Goal: Task Accomplishment & Management: Manage account settings

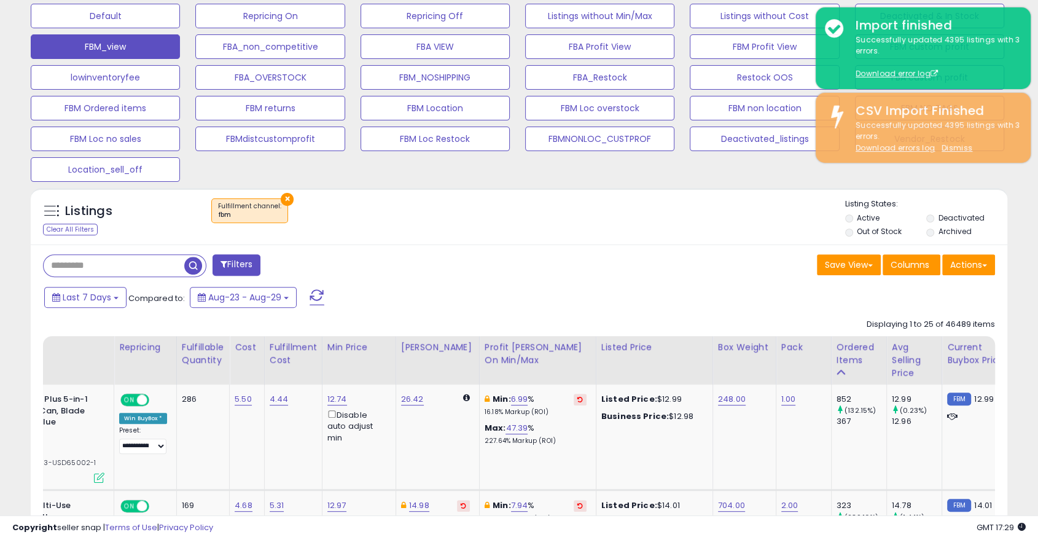
scroll to position [366, 0]
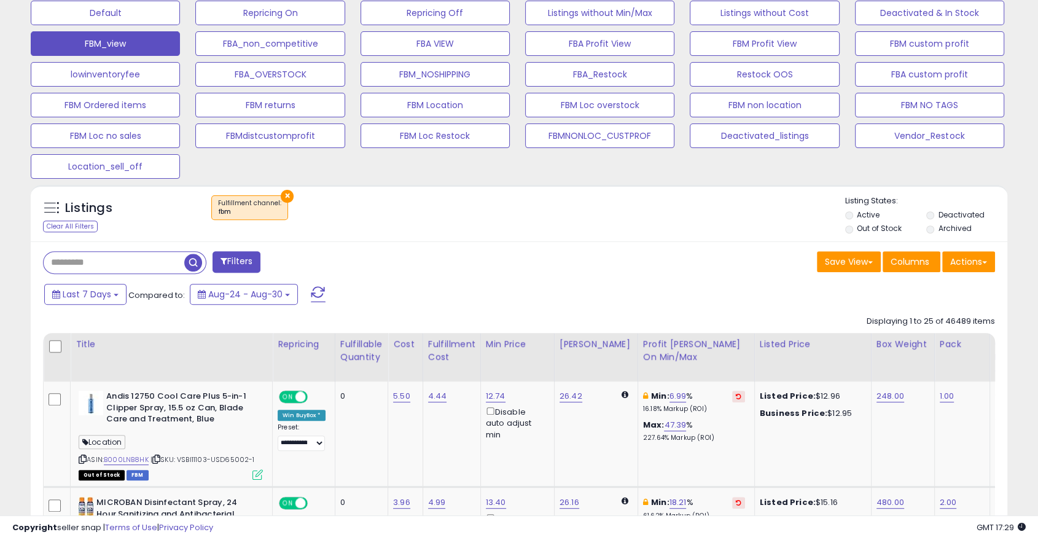
scroll to position [385, 0]
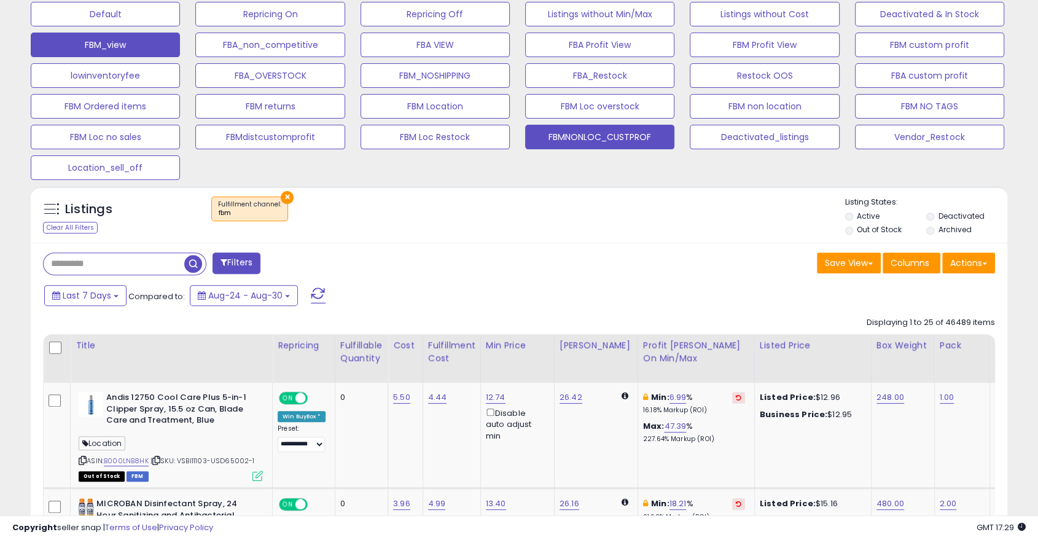
click at [615, 138] on button "FBMNONLOC_CUSTPROF" at bounding box center [599, 137] width 149 height 25
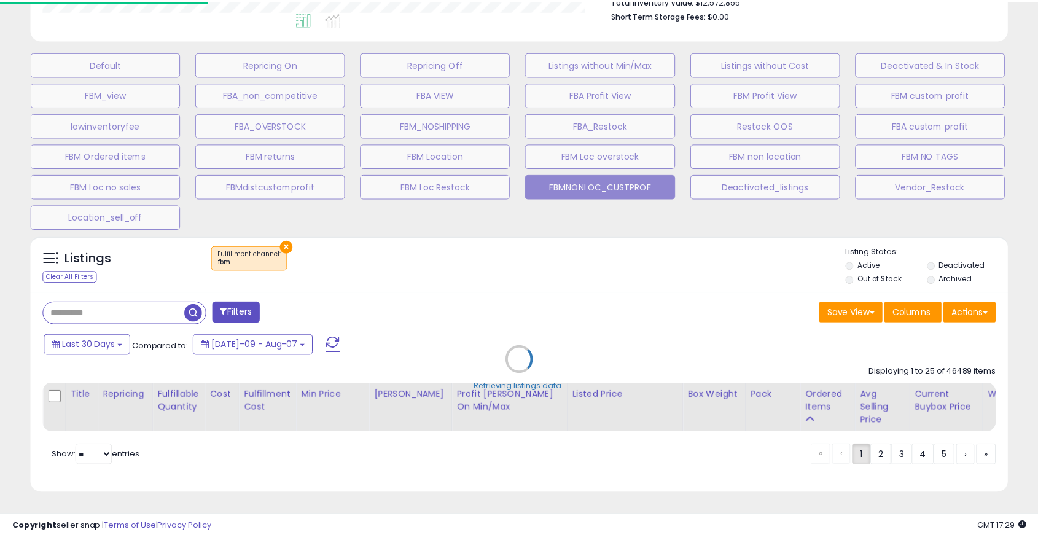
scroll to position [252, 572]
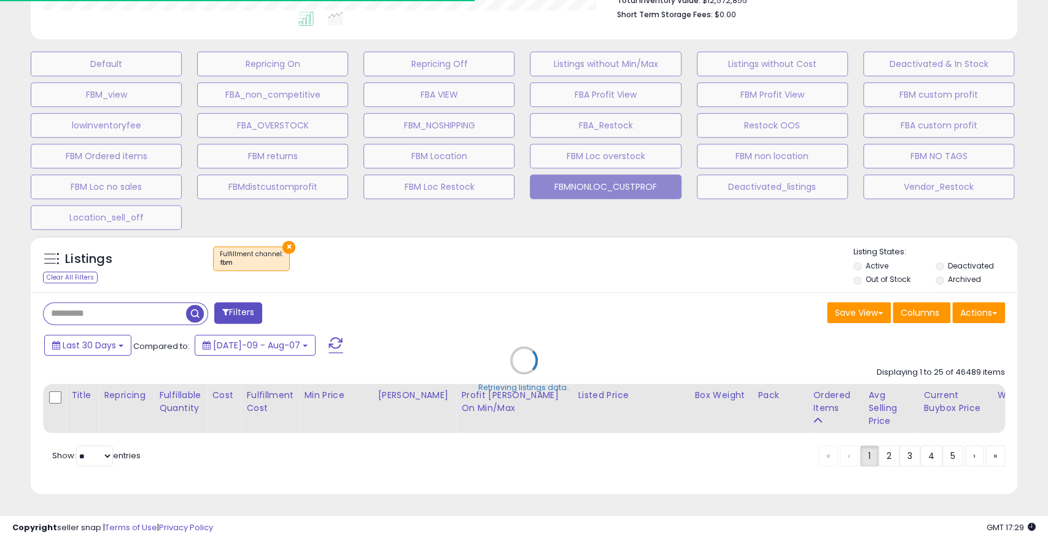
select select "**"
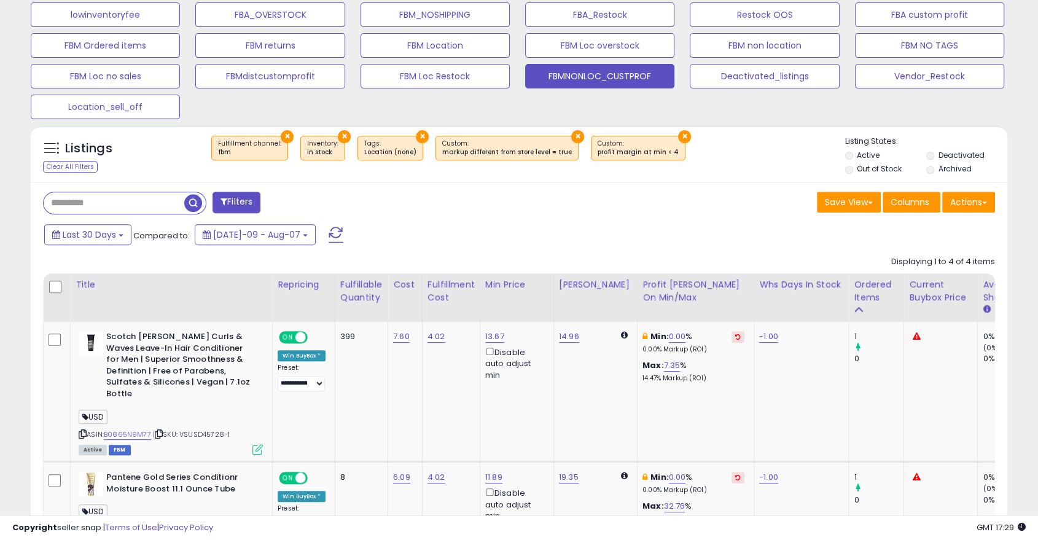
scroll to position [477, 0]
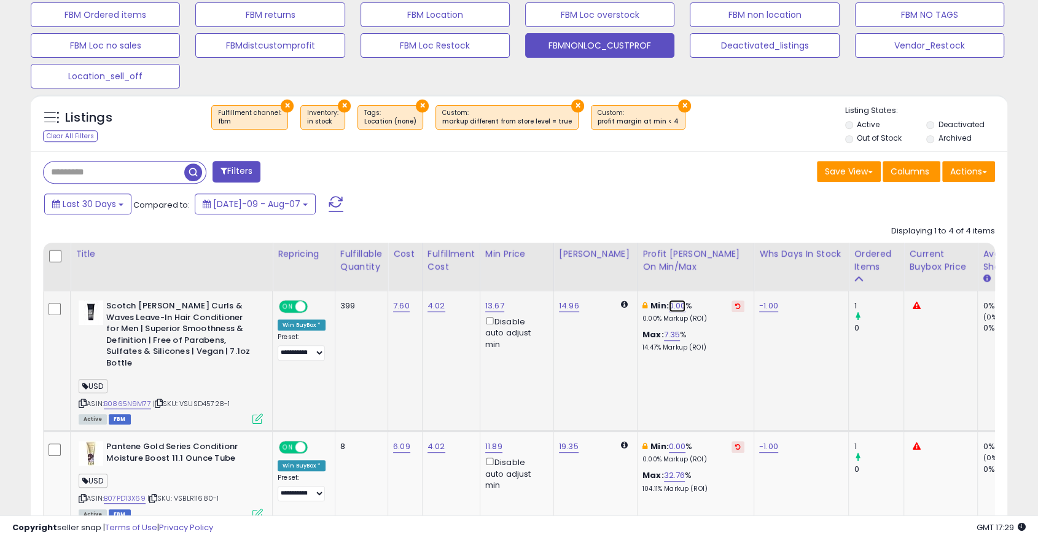
click at [671, 303] on link "0.00" at bounding box center [677, 306] width 17 height 12
type input "*"
click at [704, 266] on icon "submit" at bounding box center [700, 262] width 7 height 7
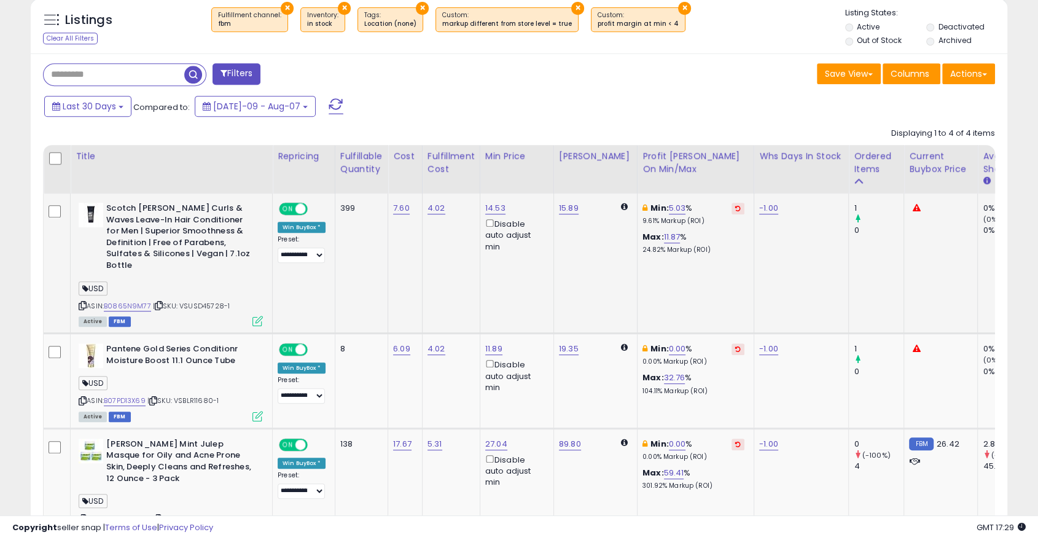
scroll to position [593, 0]
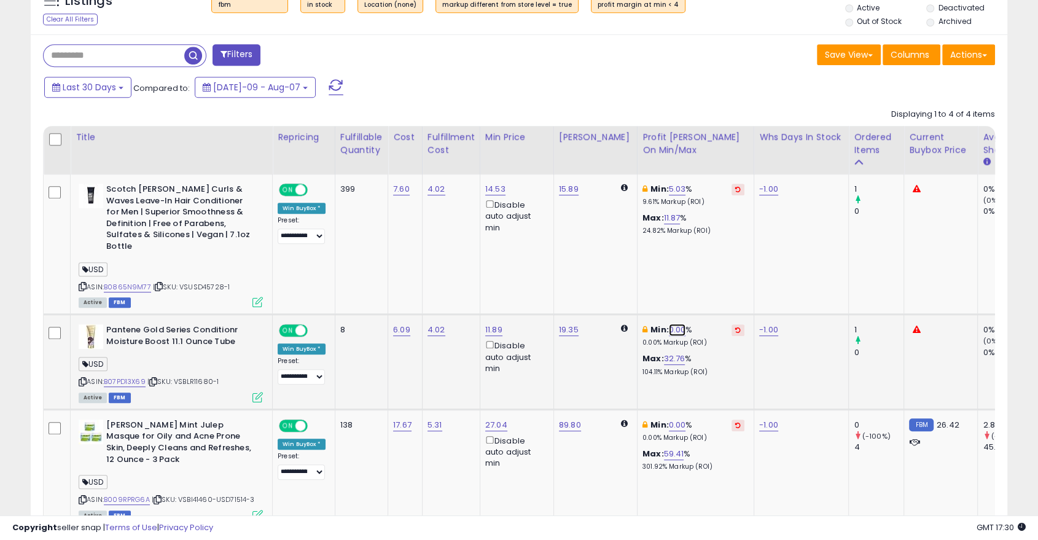
click at [673, 324] on link "0.00" at bounding box center [677, 330] width 17 height 12
type input "*"
click at [704, 271] on icon "submit" at bounding box center [700, 274] width 7 height 7
click at [669, 419] on link "0.00" at bounding box center [677, 425] width 17 height 12
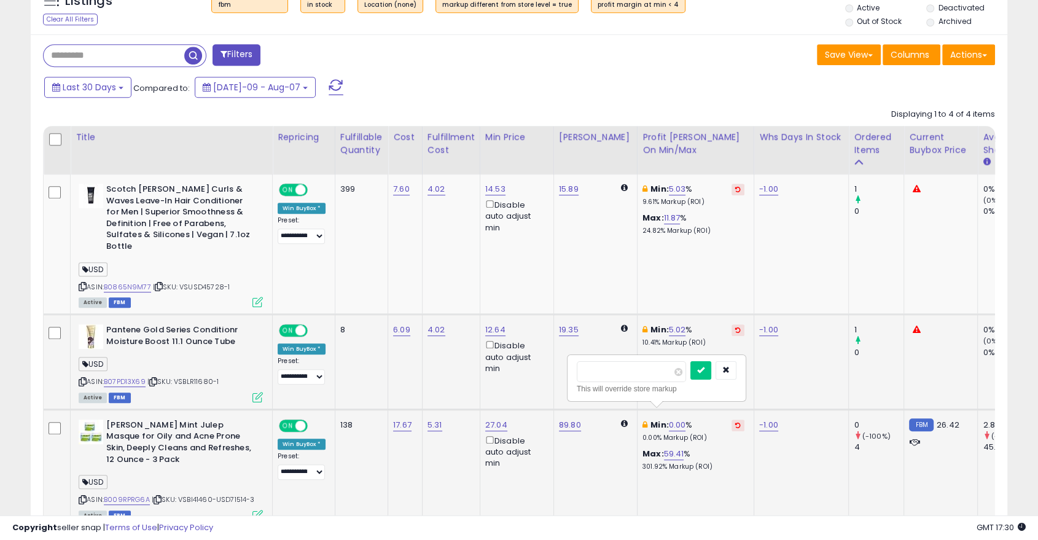
type input "*"
click at [704, 372] on icon "submit" at bounding box center [700, 369] width 7 height 7
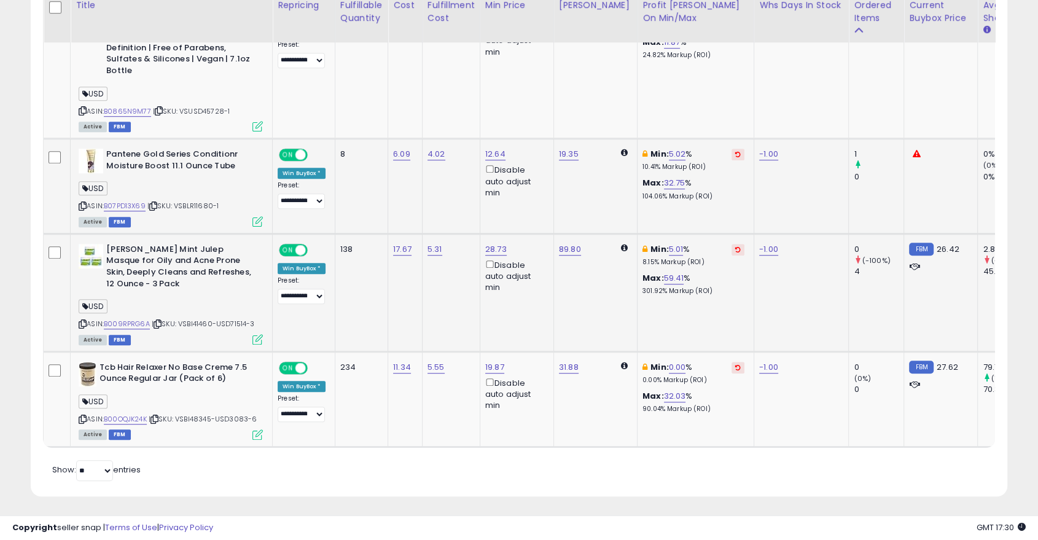
scroll to position [770, 0]
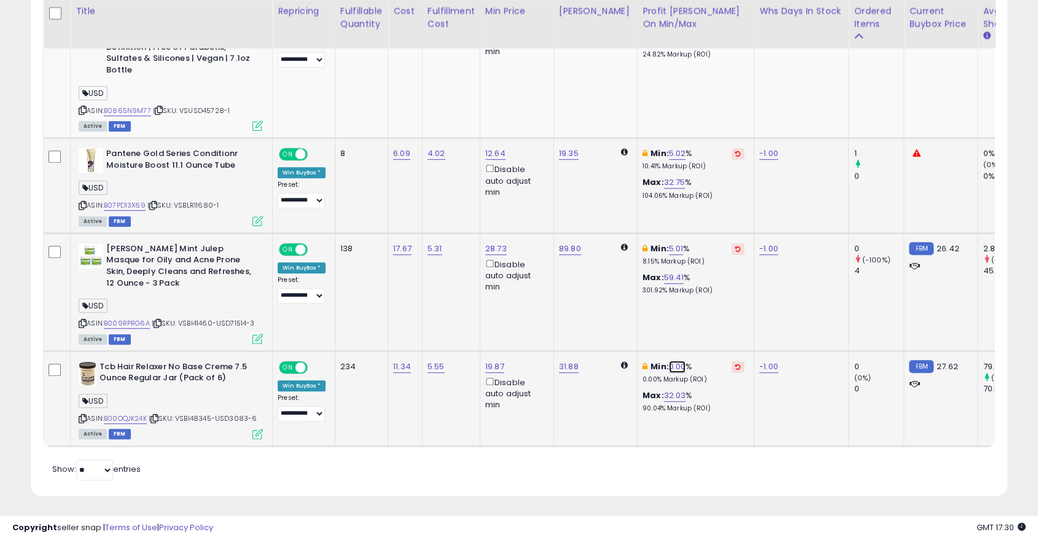
click at [672, 361] on link "0.00" at bounding box center [677, 367] width 17 height 12
type input "*"
click at [711, 314] on button "submit" at bounding box center [700, 311] width 21 height 18
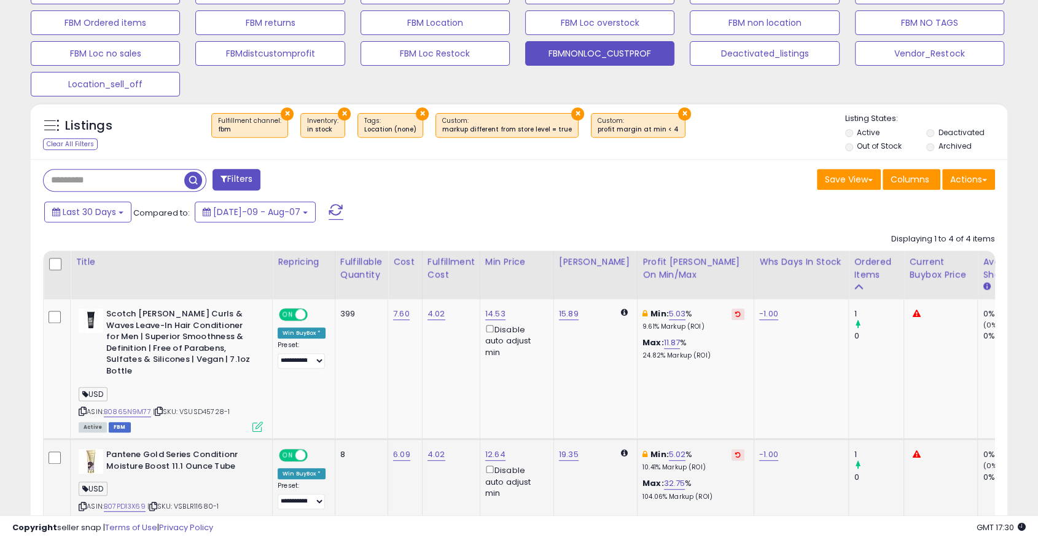
scroll to position [467, 0]
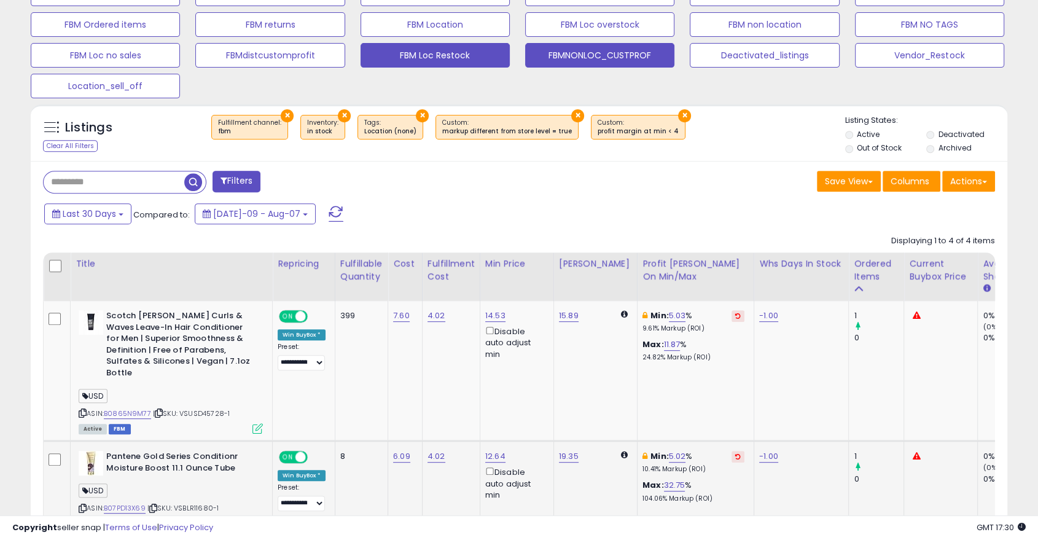
click at [453, 57] on button "FBM Loc Restock" at bounding box center [435, 55] width 149 height 25
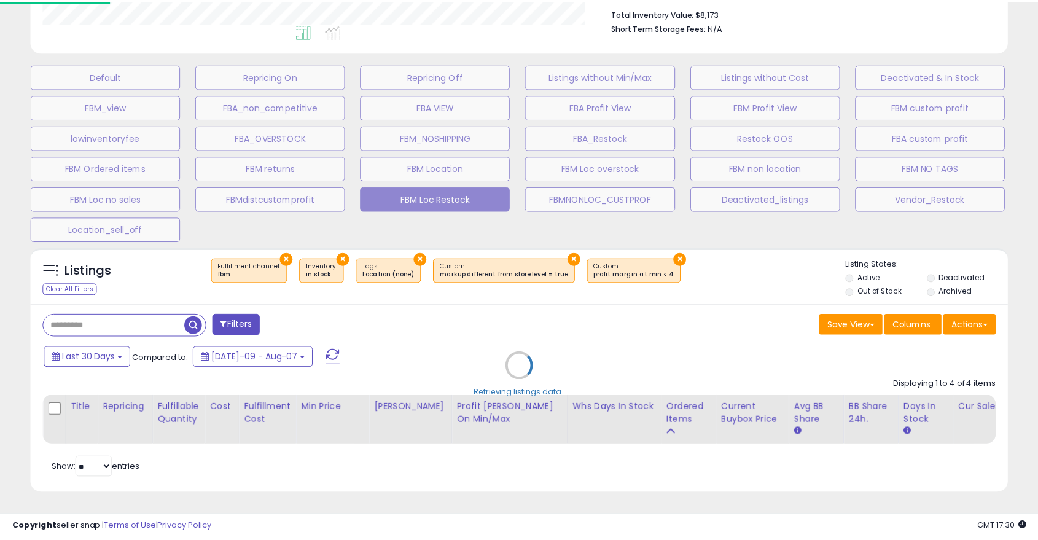
scroll to position [252, 572]
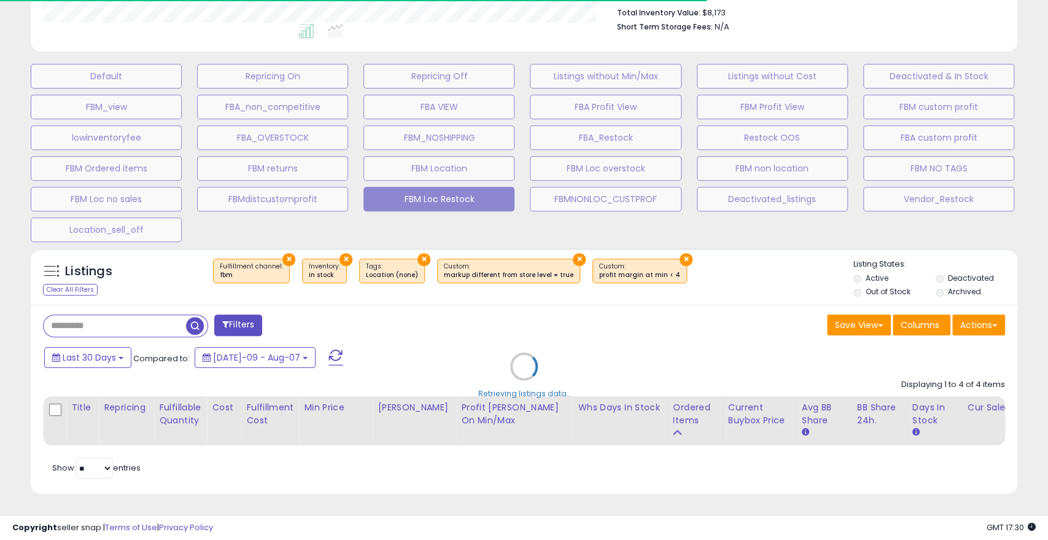
select select "**"
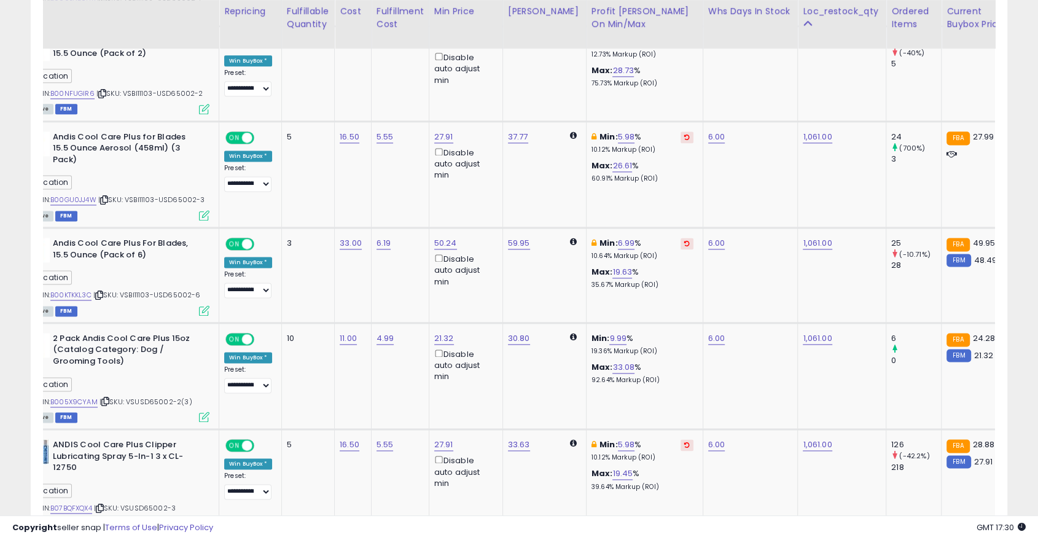
scroll to position [0, 0]
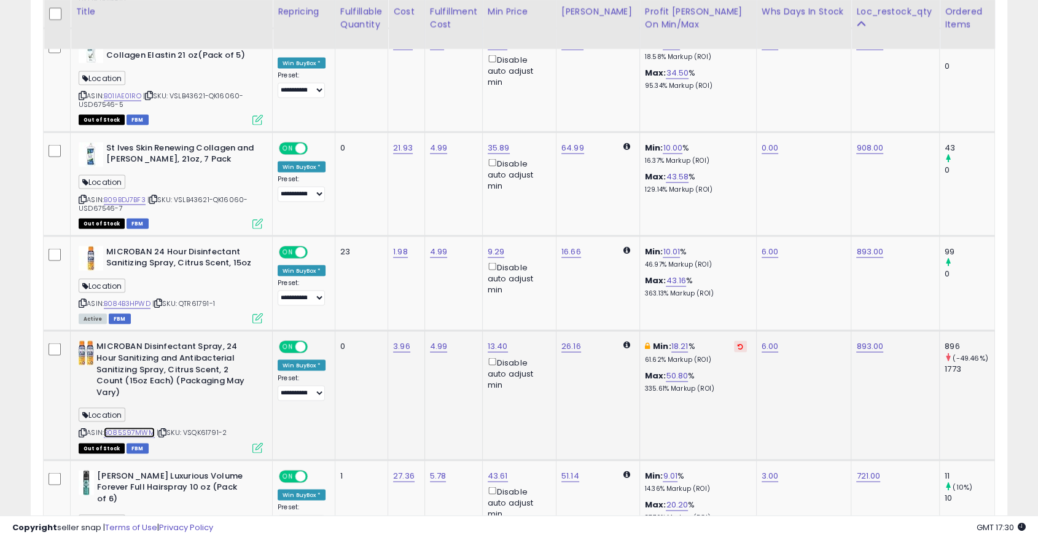
click at [142, 427] on link "B085S97MWM" at bounding box center [129, 432] width 51 height 10
